Goal: Task Accomplishment & Management: Use online tool/utility

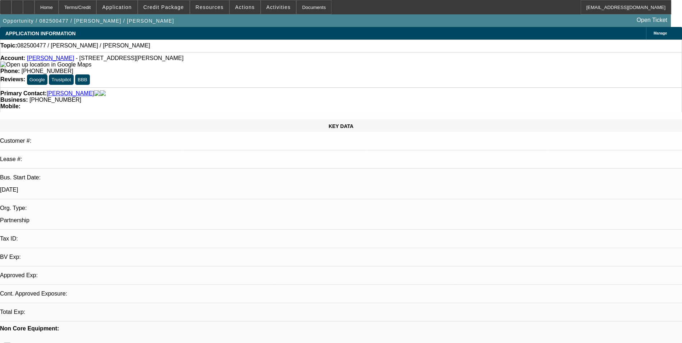
select select "0"
select select "2"
select select "0.1"
select select "1"
select select "2"
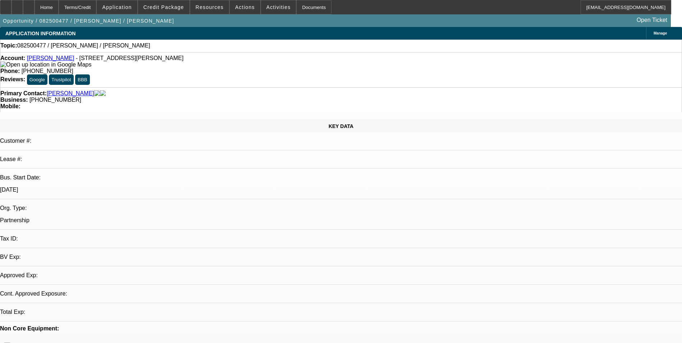
select select "4"
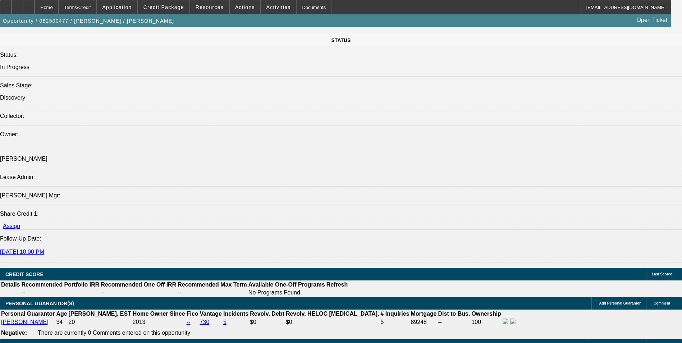
scroll to position [863, 0]
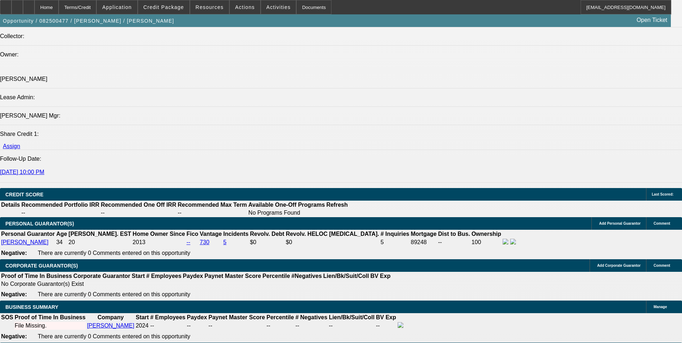
select select "0.05"
type input "$2,500.00"
type input "UNKNOWN"
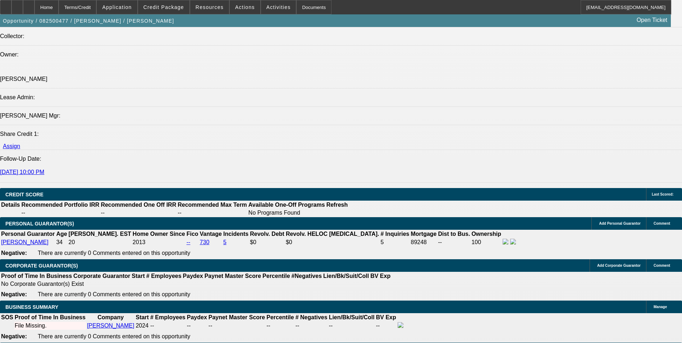
drag, startPoint x: 142, startPoint y: 260, endPoint x: 171, endPoint y: 262, distance: 29.2
type input "36"
type input "2"
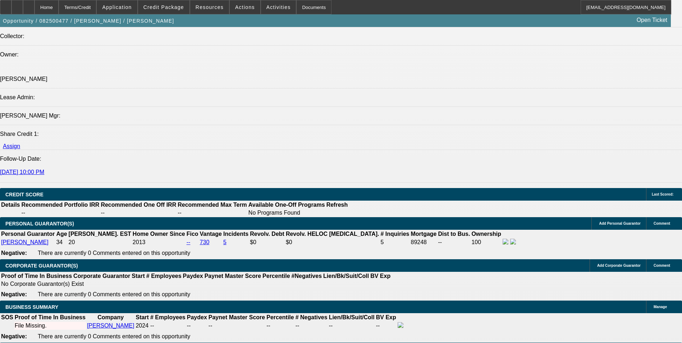
type input "$2,721.04"
type input "$1,360.52"
type input "20"
type input "$3,530.54"
type input "$1,765.27"
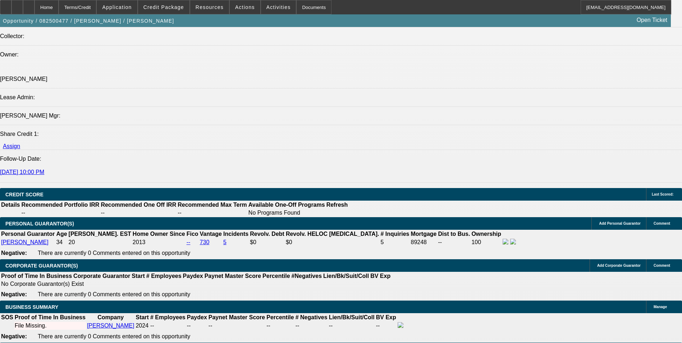
type input "20"
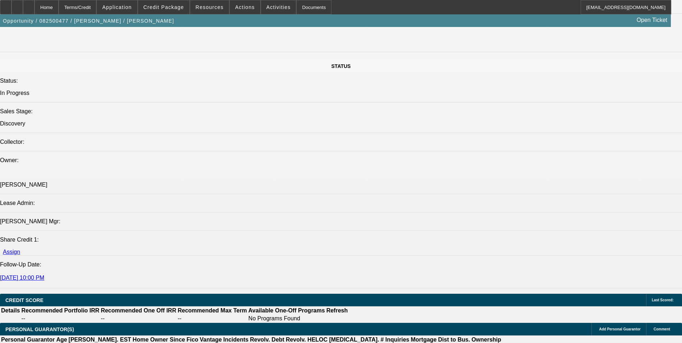
scroll to position [1007, 0]
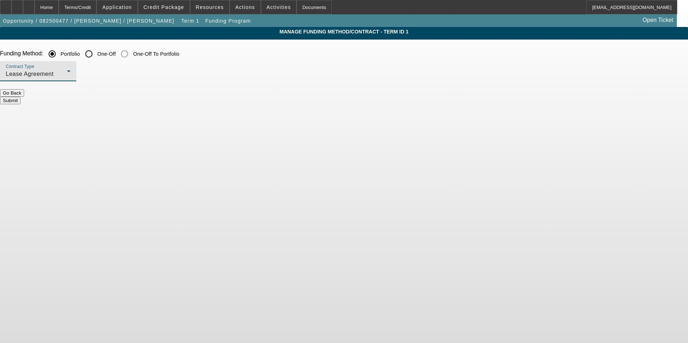
click at [67, 78] on div "Lease Agreement" at bounding box center [36, 74] width 61 height 9
click at [195, 110] on span "Equipment Finance Agreement" at bounding box center [186, 110] width 83 height 17
click at [21, 97] on button "Submit" at bounding box center [10, 101] width 21 height 8
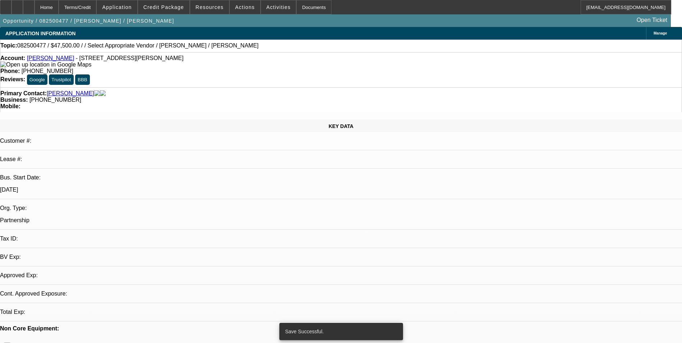
select select "2"
select select "0"
select select "6"
